Goal: Task Accomplishment & Management: Manage account settings

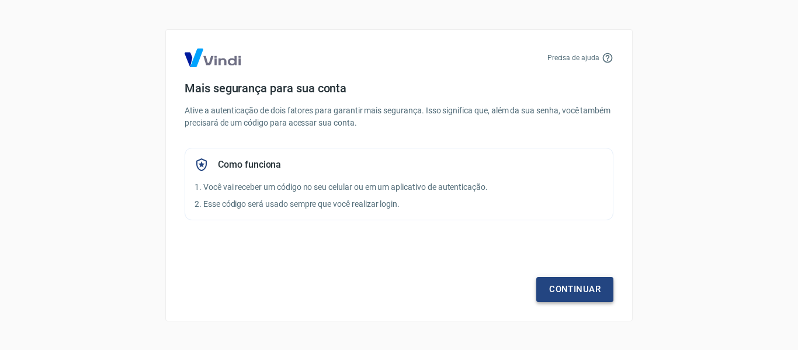
click at [566, 287] on link "Continuar" at bounding box center [575, 289] width 77 height 25
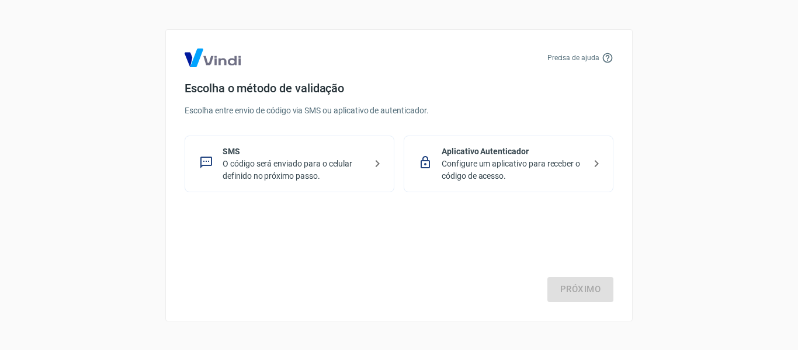
click at [579, 290] on div "Próximo" at bounding box center [399, 254] width 429 height 96
click at [315, 136] on div "SMS O código será enviado para o celular definido no próximo passo." at bounding box center [290, 164] width 210 height 57
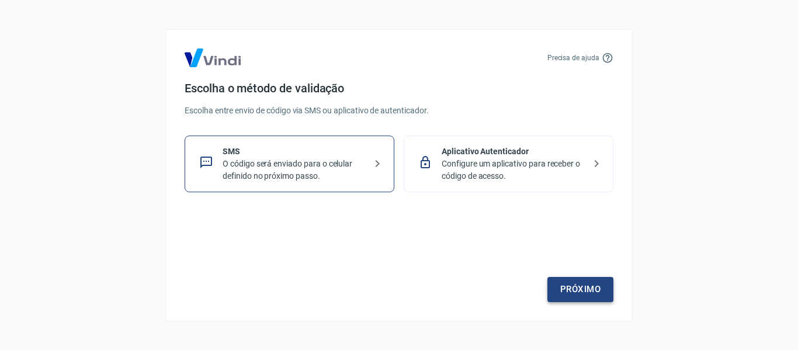
click at [577, 295] on link "Próximo" at bounding box center [581, 289] width 66 height 25
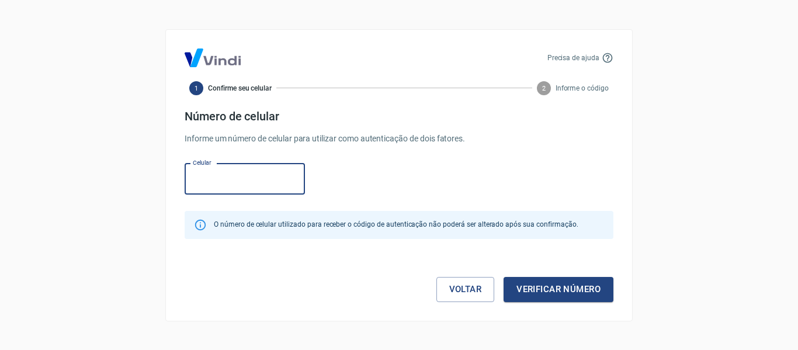
click at [240, 177] on input "Celular" at bounding box center [245, 179] width 120 height 31
type input "(9"
type input "[PHONE_NUMBER]"
click at [532, 293] on button "Verificar número" at bounding box center [559, 289] width 110 height 25
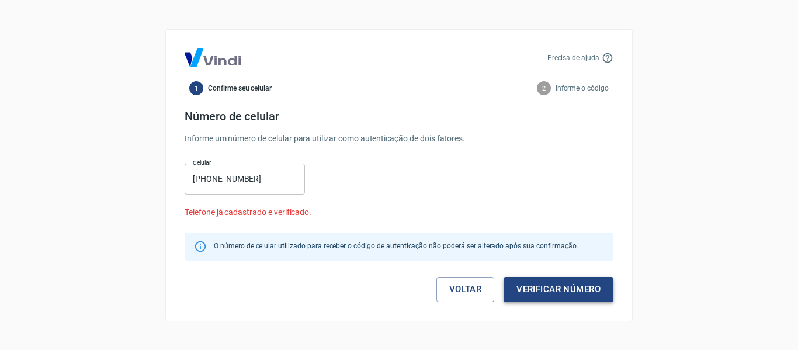
click at [534, 294] on button "Verificar número" at bounding box center [559, 289] width 110 height 25
click at [289, 202] on div "Celular [PHONE_NUMBER] Celular Telefone já cadastrado e verificado." at bounding box center [399, 189] width 429 height 60
click at [548, 88] on circle at bounding box center [544, 88] width 14 height 14
click at [210, 60] on img at bounding box center [213, 58] width 56 height 19
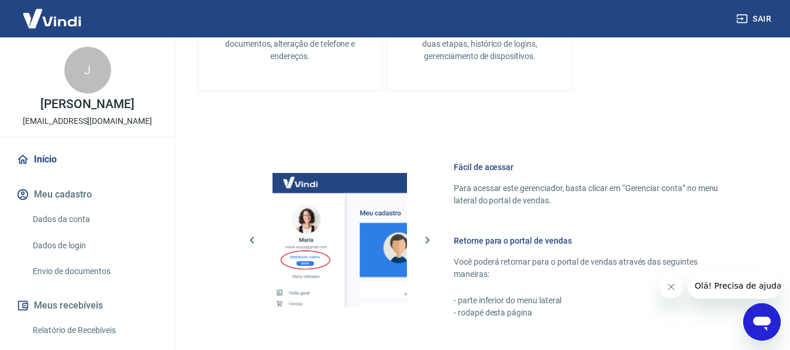
scroll to position [643, 0]
